Goal: Navigation & Orientation: Understand site structure

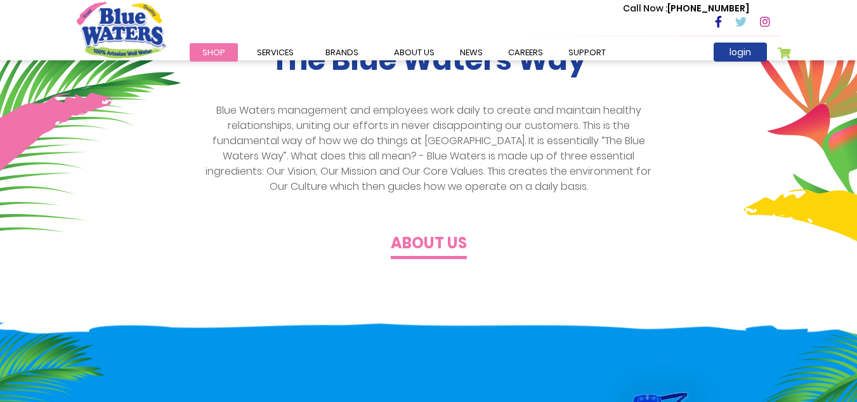
scroll to position [350, 0]
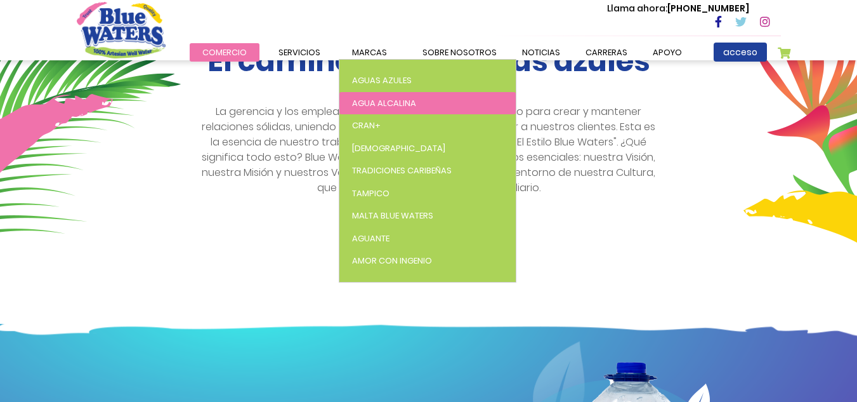
click at [388, 101] on font "Agua alcalina" at bounding box center [384, 103] width 64 height 12
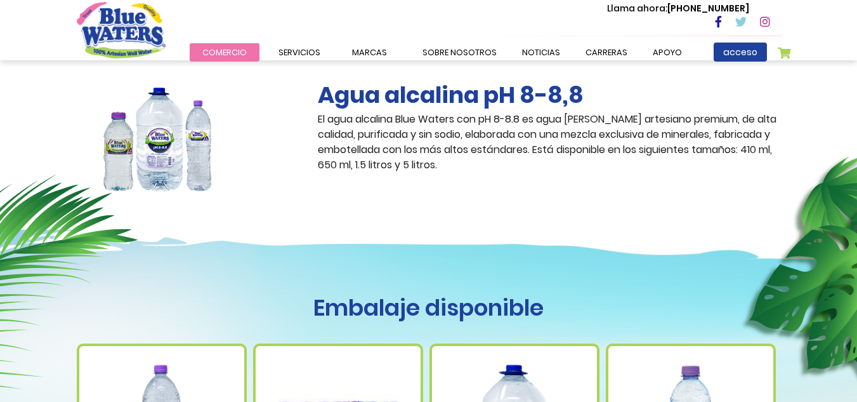
scroll to position [223, 0]
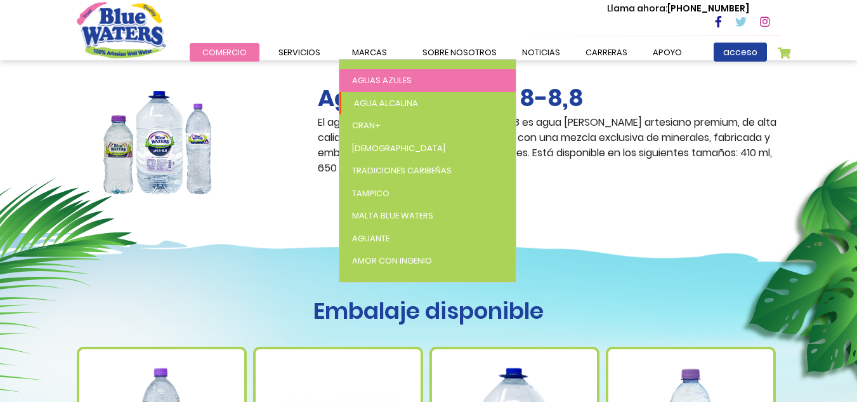
click at [384, 79] on font "Aguas azules" at bounding box center [382, 80] width 60 height 12
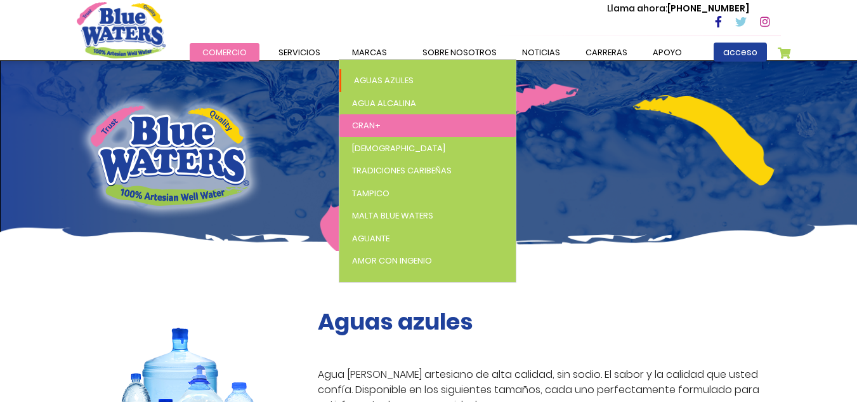
click at [371, 121] on font "Cran+" at bounding box center [366, 125] width 29 height 12
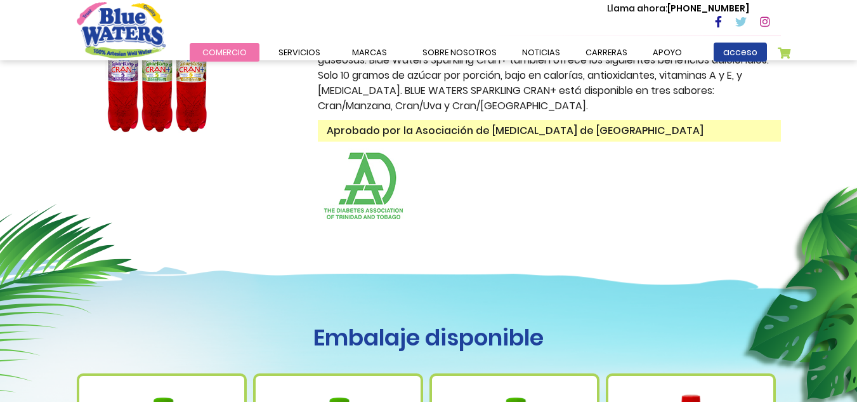
scroll to position [411, 0]
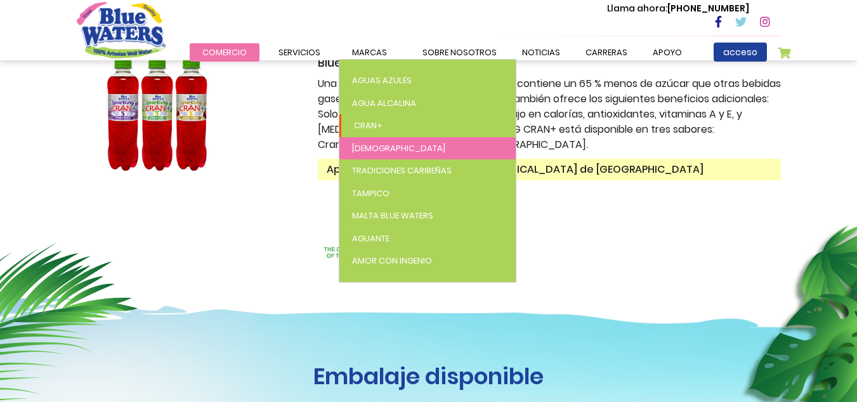
click at [367, 142] on font "[DEMOGRAPHIC_DATA]" at bounding box center [398, 148] width 93 height 12
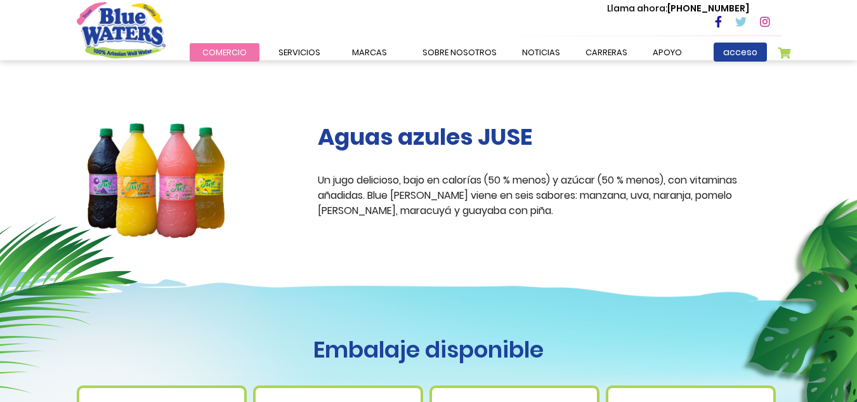
scroll to position [184, 0]
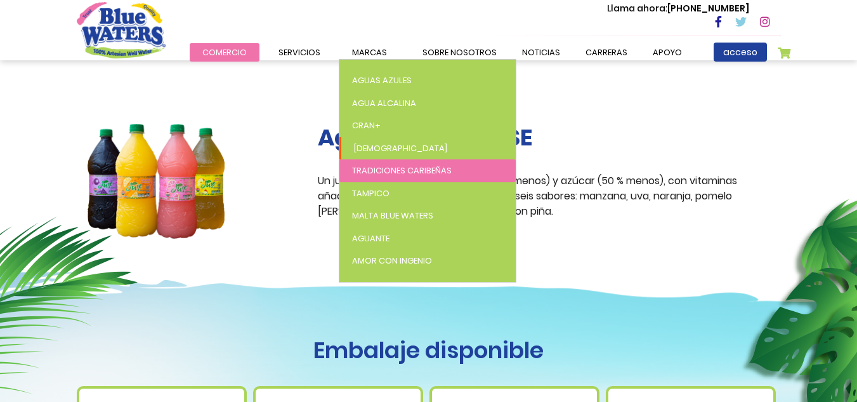
click at [386, 171] on font "Tradiciones caribeñas" at bounding box center [402, 170] width 100 height 12
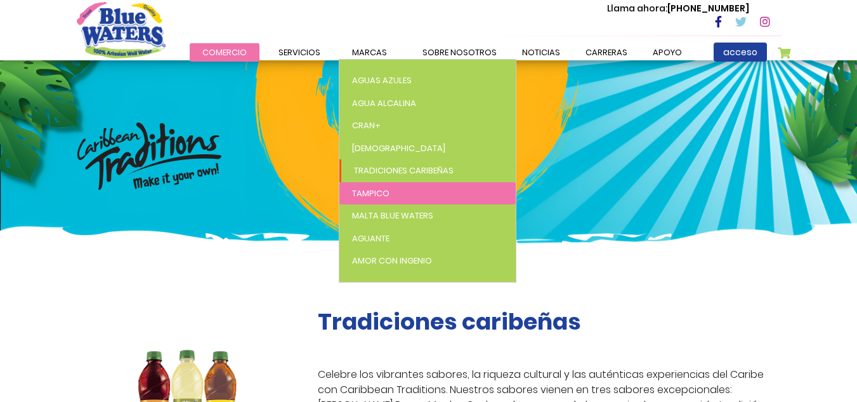
click at [382, 191] on font "Tampico" at bounding box center [370, 193] width 37 height 12
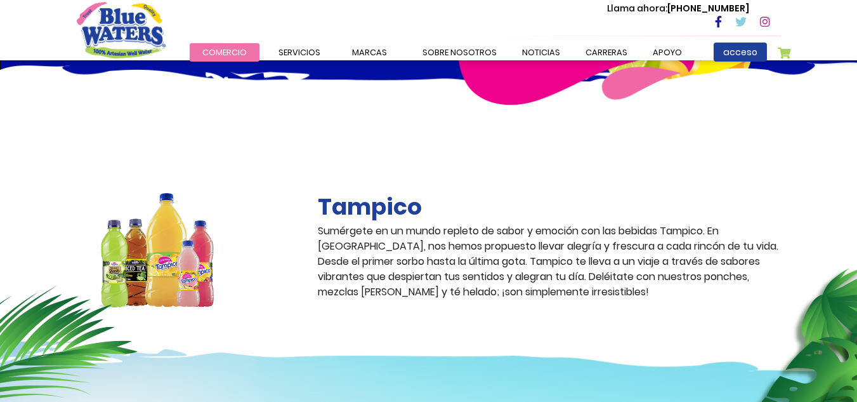
scroll to position [154, 0]
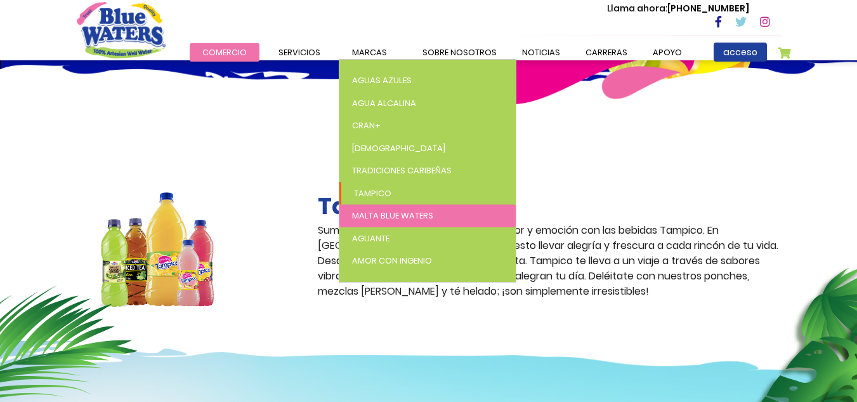
click at [400, 213] on font "Malta Blue Waters" at bounding box center [392, 215] width 81 height 12
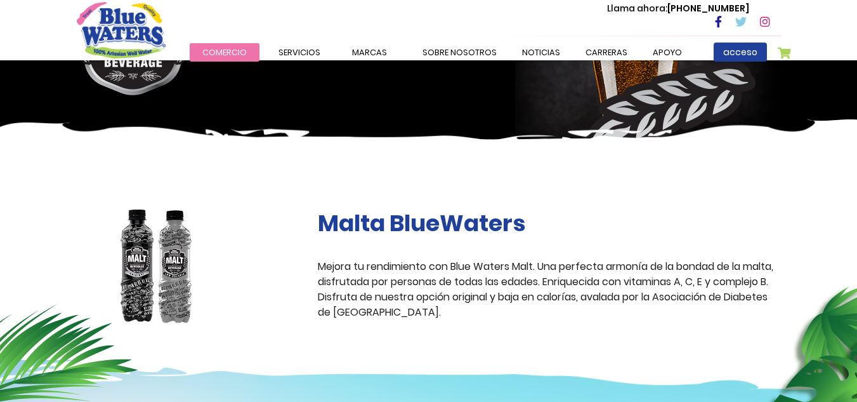
scroll to position [111, 0]
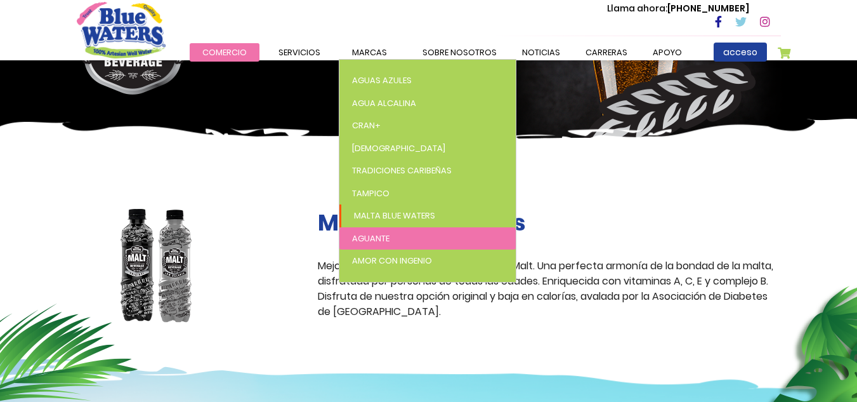
click at [374, 236] on font "Aguante" at bounding box center [370, 238] width 37 height 12
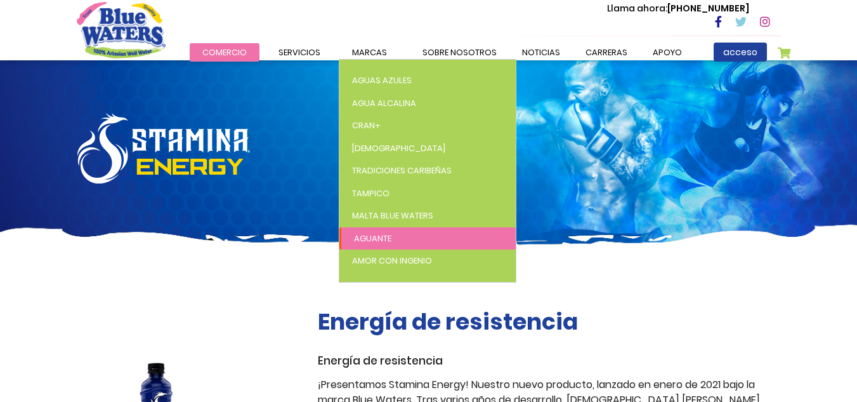
click at [386, 235] on font "Aguante" at bounding box center [372, 238] width 37 height 12
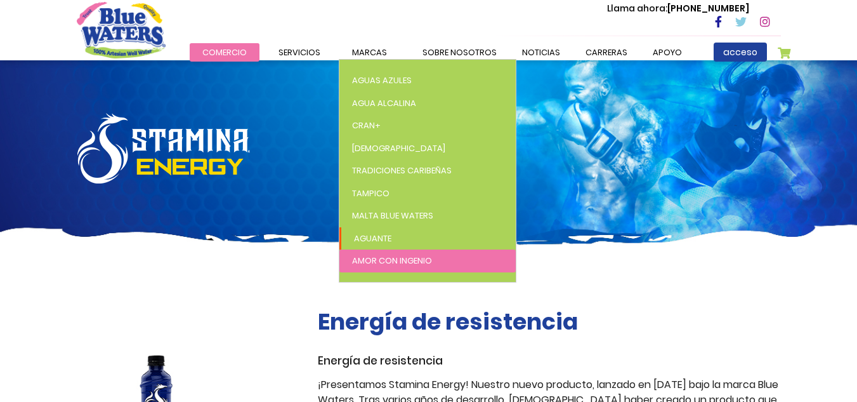
click at [390, 258] on font "Amor con ingenio" at bounding box center [392, 260] width 80 height 12
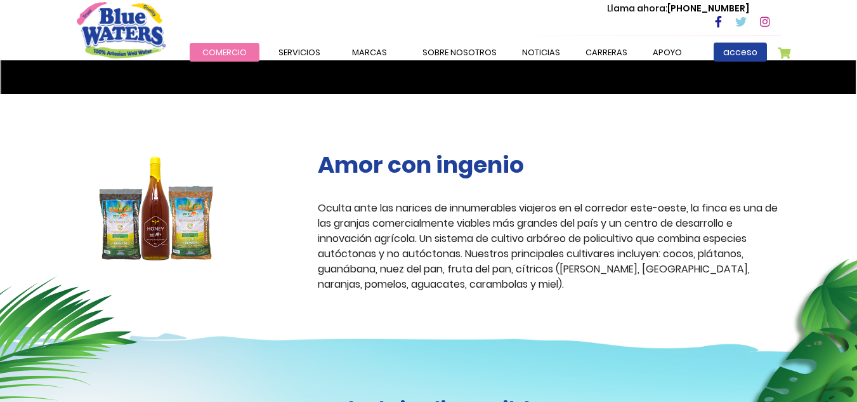
scroll to position [348, 0]
